Goal: Transaction & Acquisition: Book appointment/travel/reservation

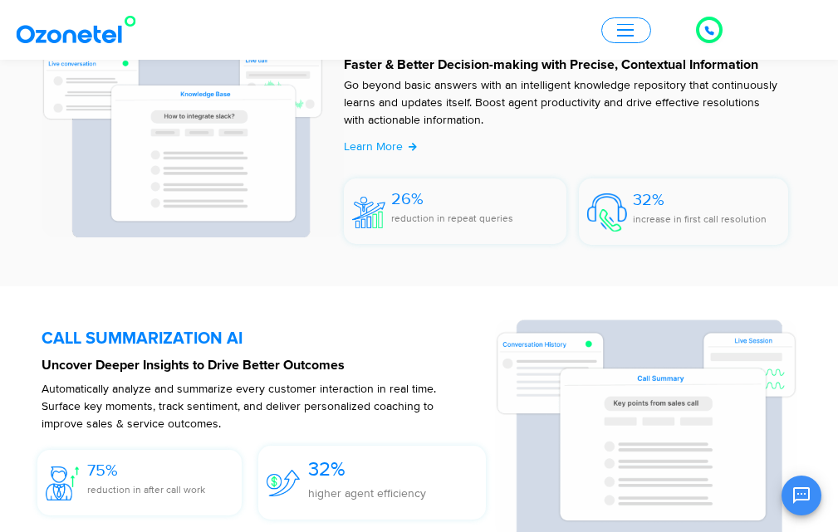
scroll to position [2381, 0]
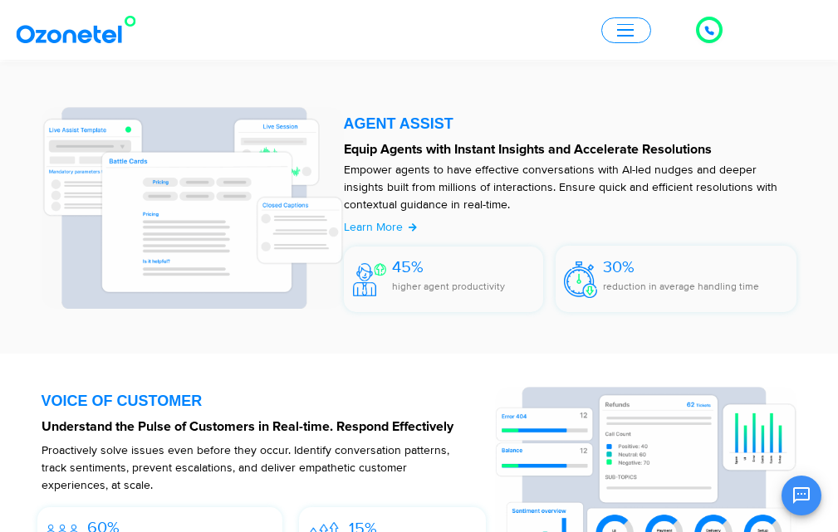
click at [802, 484] on button "Open chat" at bounding box center [802, 496] width 40 height 40
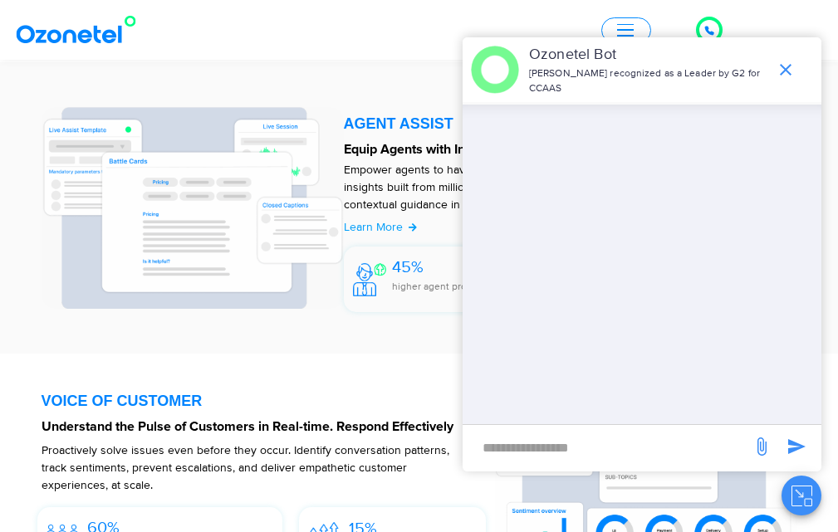
click at [599, 168] on div at bounding box center [644, 265] width 356 height 320
click at [782, 68] on icon "end chat or minimize" at bounding box center [786, 70] width 20 height 20
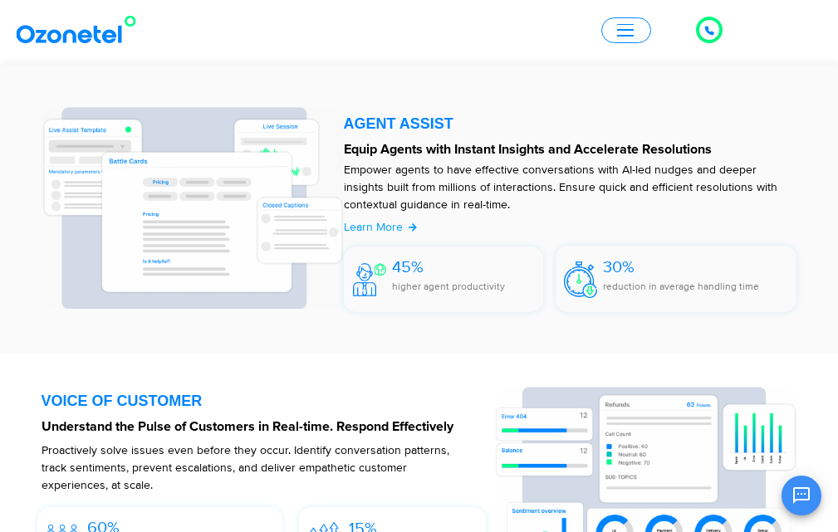
click at [618, 27] on span "button" at bounding box center [625, 30] width 17 height 12
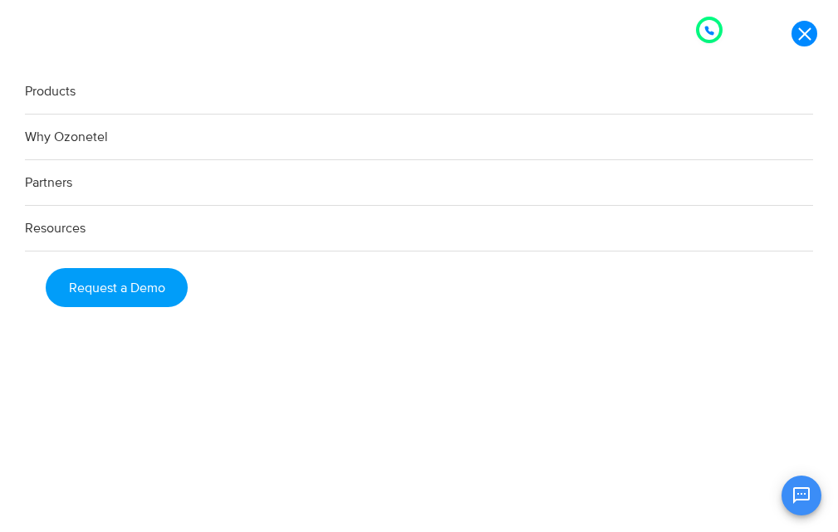
click at [120, 282] on link "Request a Demo" at bounding box center [117, 287] width 142 height 39
click at [64, 92] on link "Products" at bounding box center [419, 92] width 788 height 46
click at [709, 27] on icon at bounding box center [709, 31] width 8 height 8
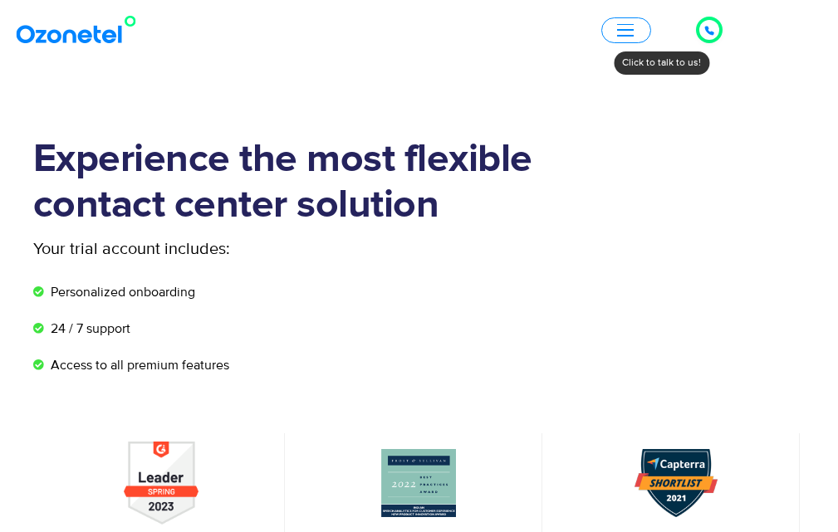
click at [723, 36] on div at bounding box center [710, 30] width 32 height 32
click at [723, 36] on div at bounding box center [709, 29] width 33 height 33
click at [709, 31] on icon at bounding box center [709, 31] width 8 height 8
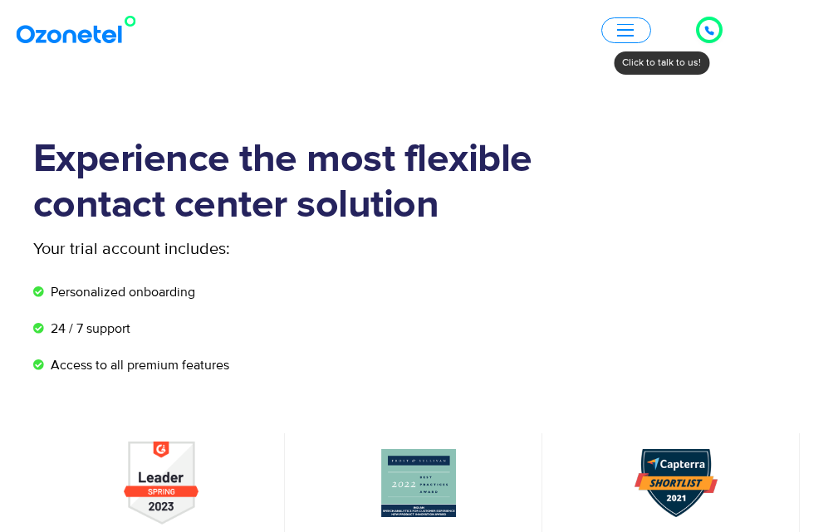
click at [704, 28] on div at bounding box center [709, 30] width 20 height 20
click at [714, 32] on icon at bounding box center [709, 31] width 10 height 10
click at [704, 18] on div at bounding box center [709, 30] width 27 height 27
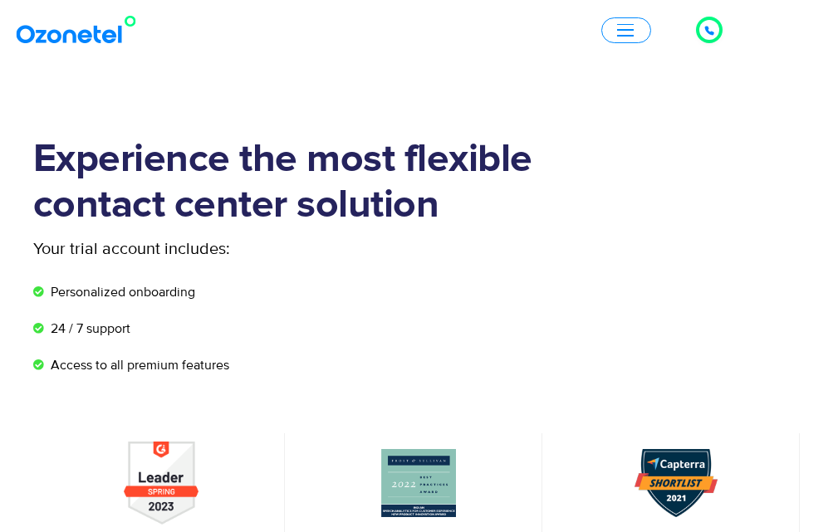
click at [704, 18] on div at bounding box center [709, 30] width 27 height 27
click at [717, 32] on div at bounding box center [709, 30] width 20 height 20
click at [712, 29] on icon at bounding box center [709, 31] width 10 height 10
click at [720, 31] on div at bounding box center [709, 30] width 27 height 27
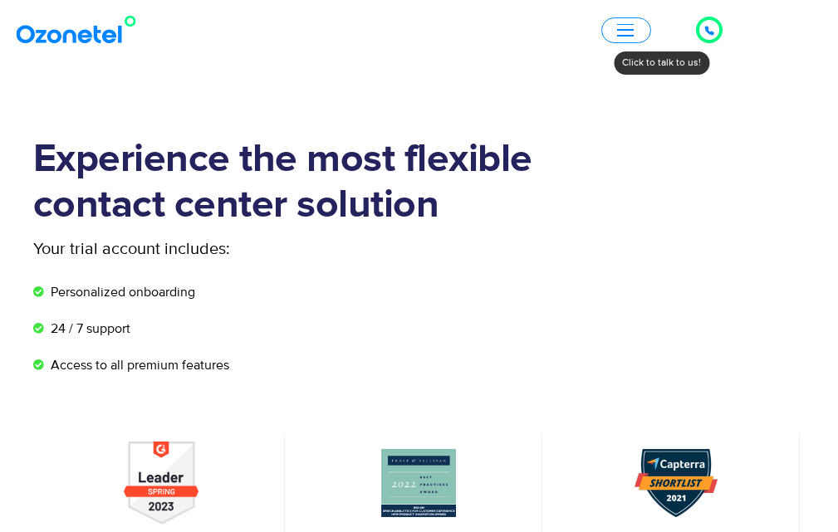
click at [706, 24] on div at bounding box center [709, 30] width 10 height 20
click at [635, 56] on nav "Click to talk to us! Call ended 1 2 3 4 5 6 7 8 9 # 0 Products AI & CX Voice AI…" at bounding box center [419, 30] width 838 height 60
click at [704, 32] on div at bounding box center [709, 30] width 20 height 20
click at [706, 27] on icon at bounding box center [709, 31] width 8 height 8
click at [699, 22] on div at bounding box center [709, 30] width 27 height 27
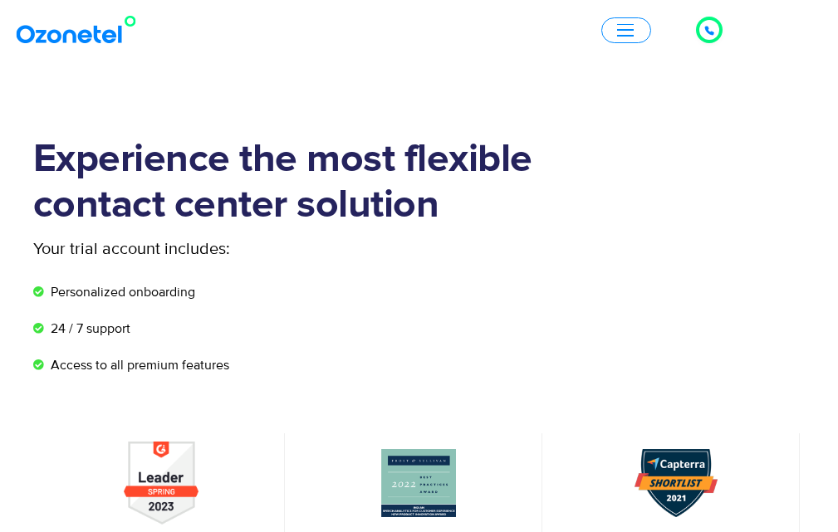
click at [702, 18] on div at bounding box center [709, 30] width 27 height 27
drag, startPoint x: 702, startPoint y: 18, endPoint x: 709, endPoint y: 29, distance: 13.1
click at [709, 29] on div at bounding box center [709, 30] width 27 height 27
click at [709, 29] on icon at bounding box center [709, 31] width 10 height 10
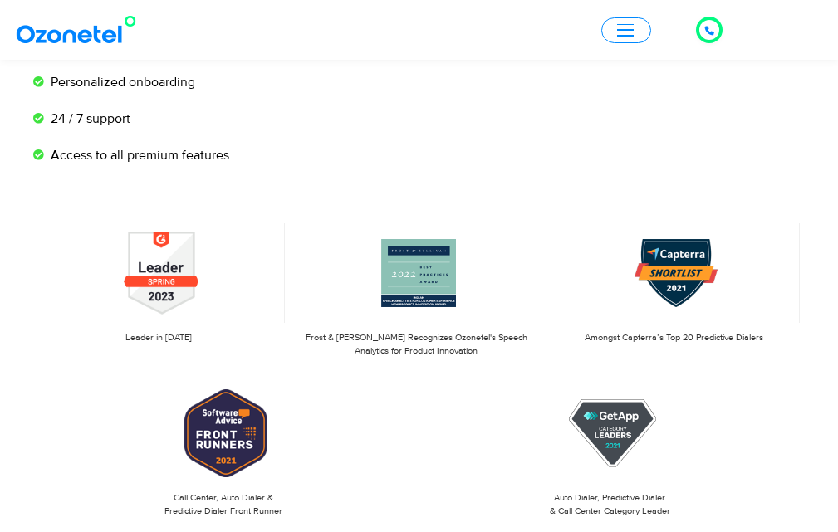
scroll to position [243, 0]
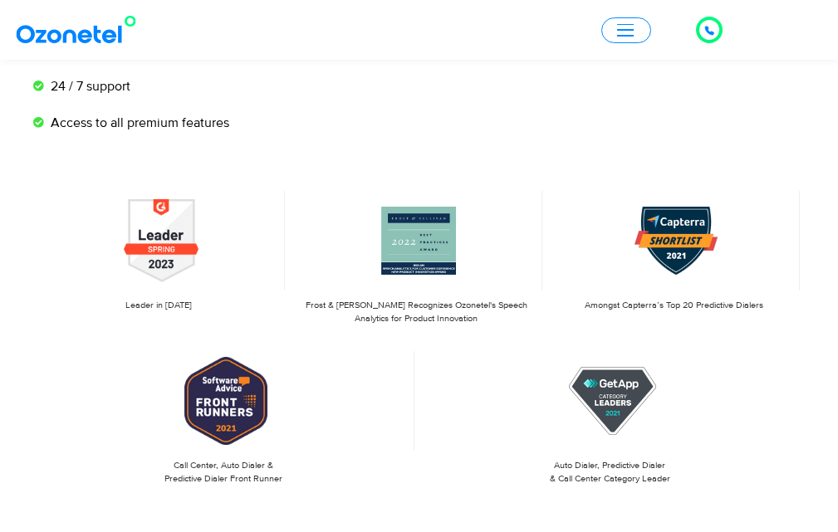
click at [635, 33] on button "button" at bounding box center [626, 30] width 50 height 26
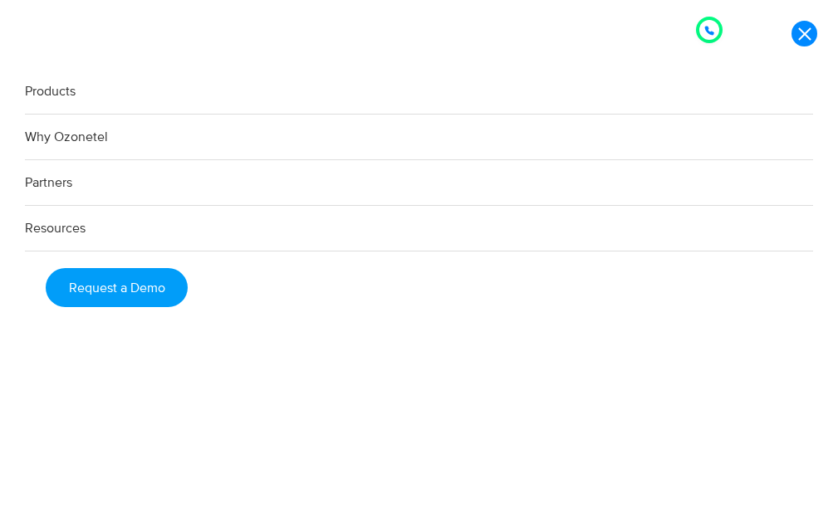
click at [186, 284] on link "Request a Demo" at bounding box center [117, 287] width 142 height 39
click at [164, 293] on link "Request a Demo" at bounding box center [117, 287] width 142 height 39
